Goal: Use online tool/utility

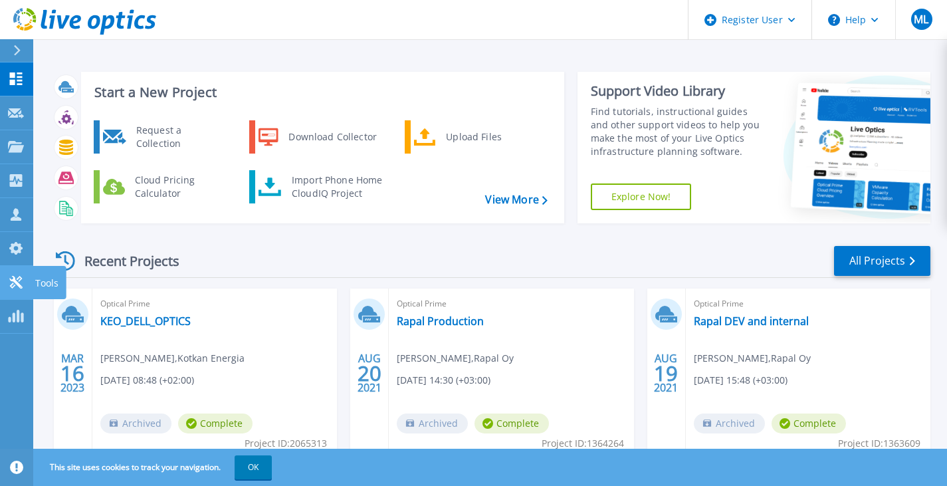
click at [13, 277] on icon at bounding box center [15, 282] width 13 height 13
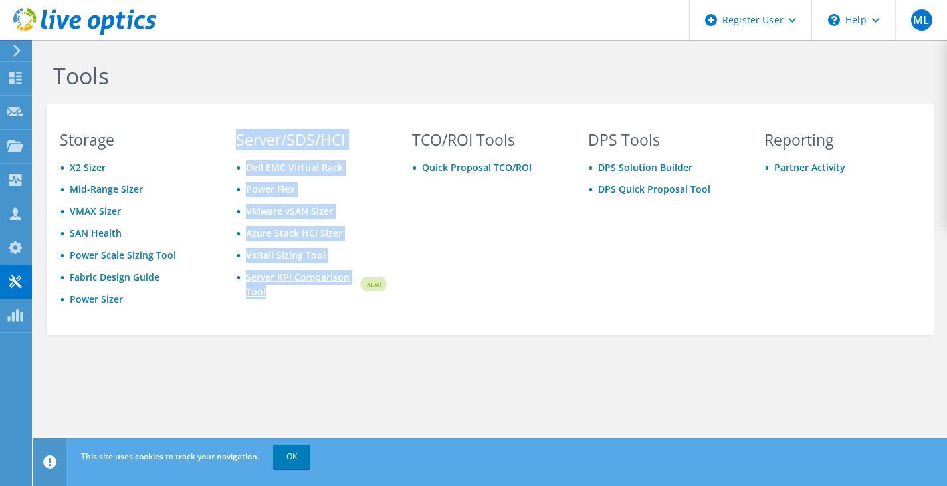
drag, startPoint x: 237, startPoint y: 137, endPoint x: 354, endPoint y: 290, distance: 192.6
click at [354, 290] on div "Server/SDS/HCI Dell EMC Virtual Rack Power Flex VMware vSAN Sizer Azure Stack H…" at bounding box center [312, 231] width 178 height 198
copy div "Server/SDS/HCI Dell EMC Virtual Rack Power Flex VMware vSAN Sizer Azure Stack H…"
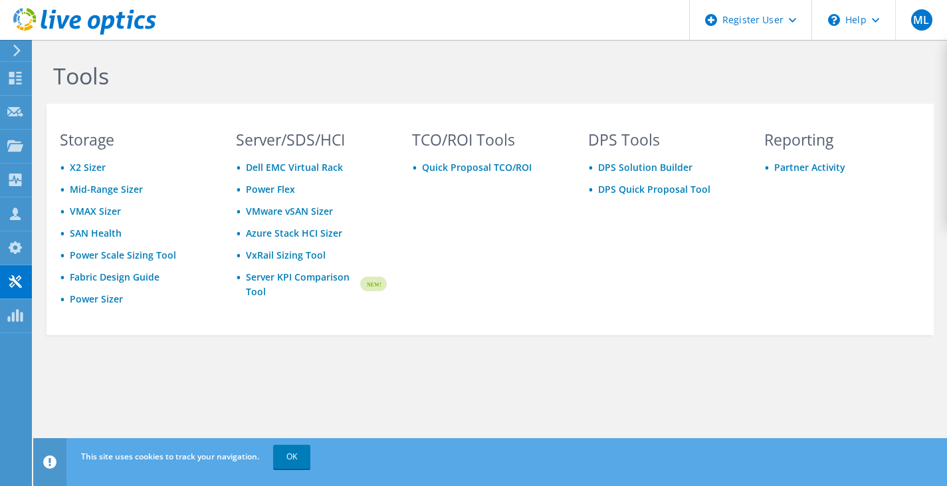
click at [451, 273] on div "TCO/ROI Tools Quick Proposal TCO/ROI" at bounding box center [488, 231] width 178 height 198
click at [289, 254] on link "VxRail Sizing Tool" at bounding box center [286, 255] width 80 height 13
click at [12, 78] on icon at bounding box center [15, 78] width 16 height 13
